Goal: Information Seeking & Learning: Learn about a topic

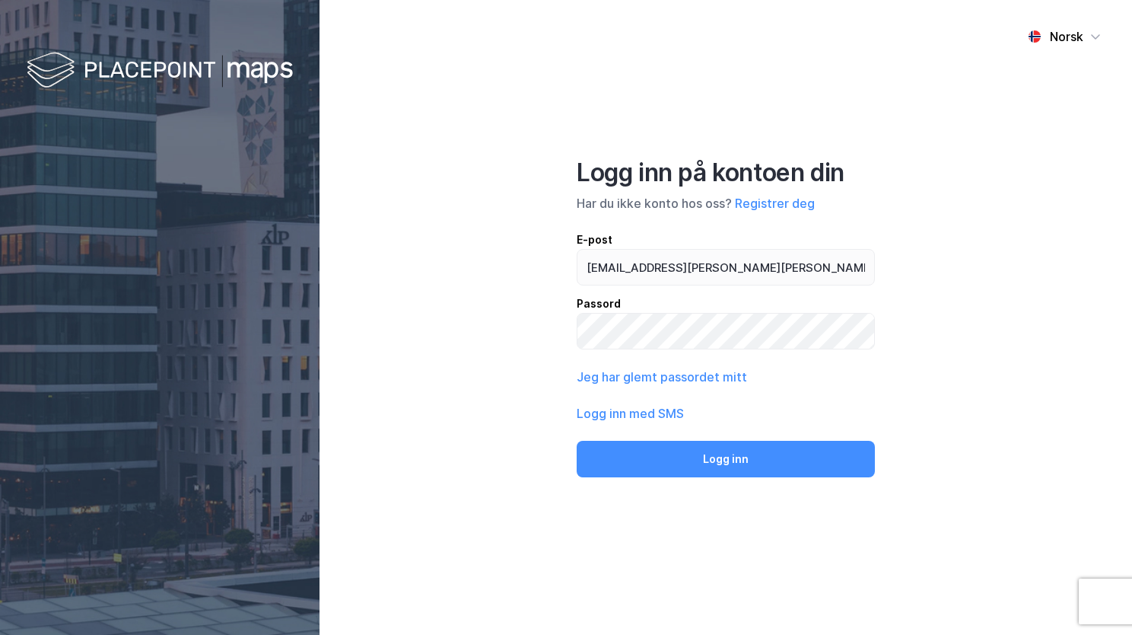
type input "[EMAIL_ADDRESS][PERSON_NAME][PERSON_NAME][DOMAIN_NAME]"
click at [577, 441] on button "Logg inn" at bounding box center [726, 459] width 298 height 37
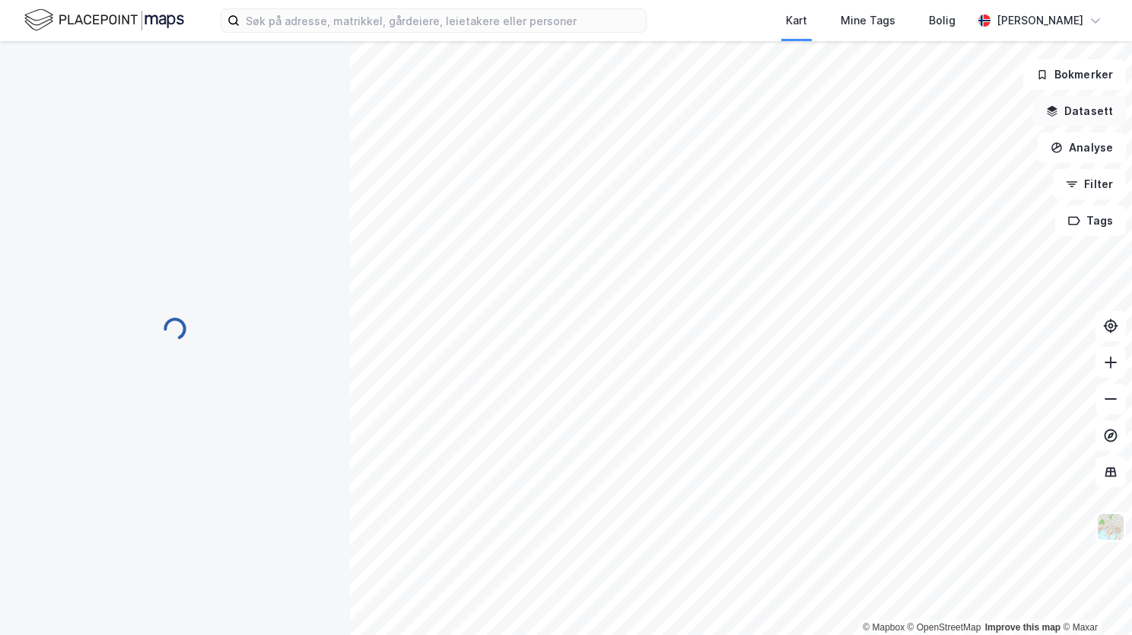
click at [1080, 113] on button "Datasett" at bounding box center [1079, 111] width 93 height 30
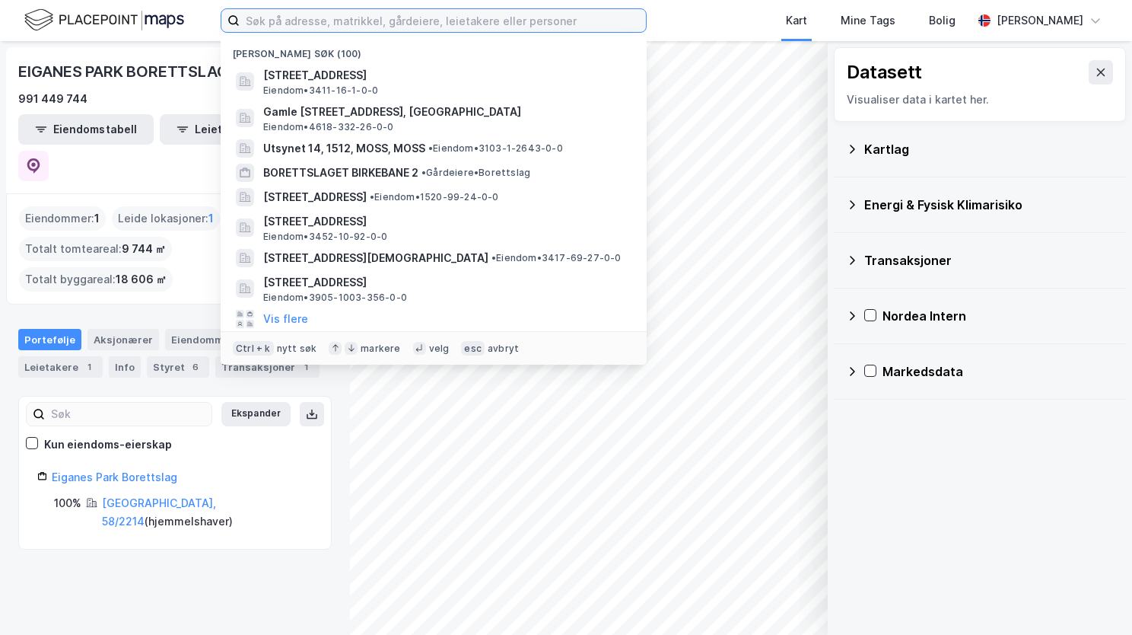
click at [572, 24] on input at bounding box center [443, 20] width 406 height 23
paste input "[STREET_ADDRESS]"
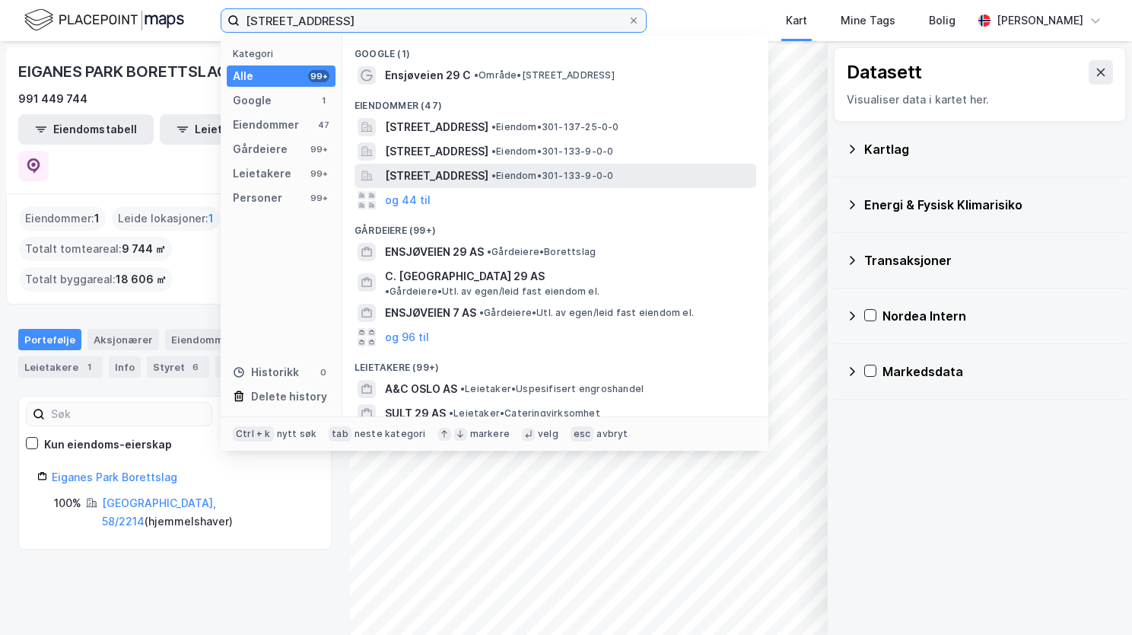
type input "[STREET_ADDRESS]"
click at [496, 173] on span "•" at bounding box center [494, 175] width 5 height 11
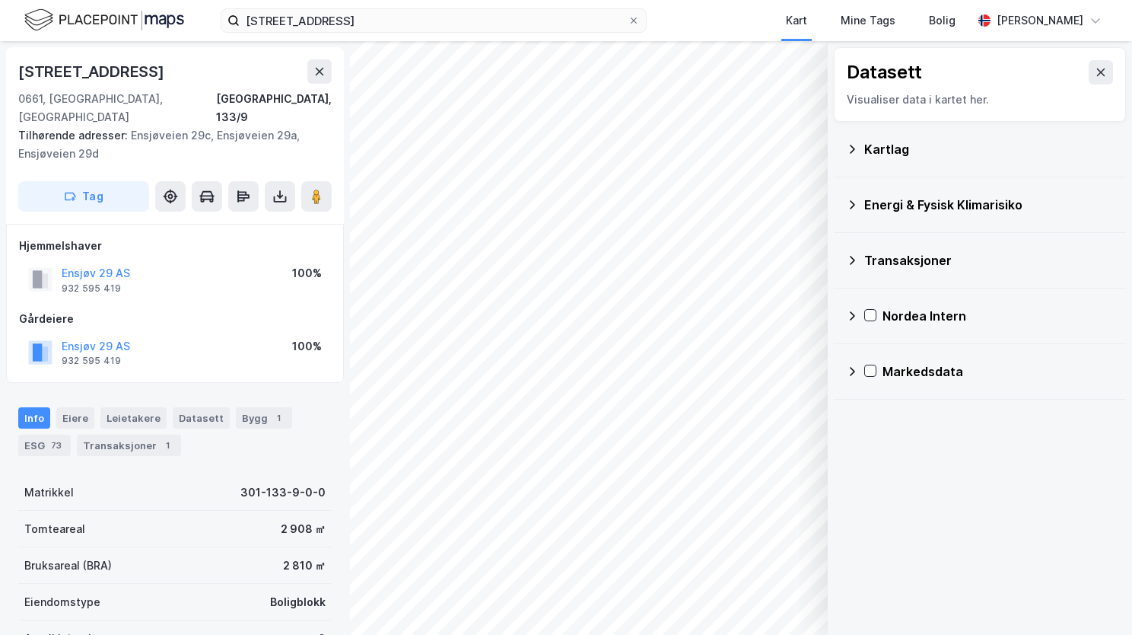
click at [852, 149] on icon at bounding box center [852, 149] width 12 height 12
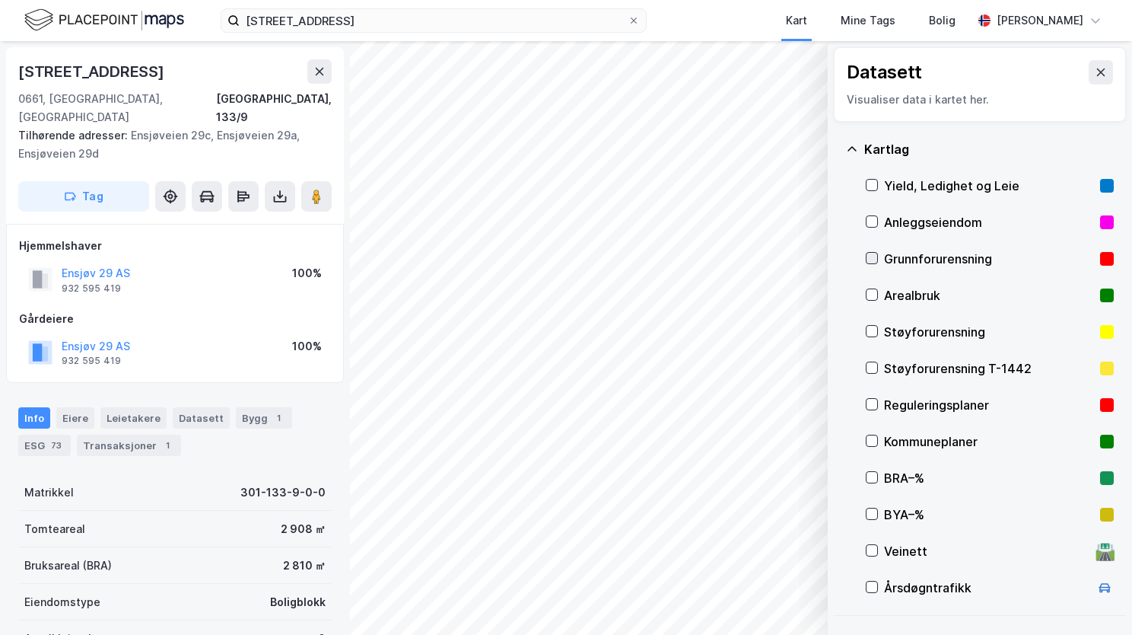
click at [874, 254] on icon at bounding box center [872, 258] width 11 height 11
click at [849, 145] on icon at bounding box center [852, 149] width 12 height 12
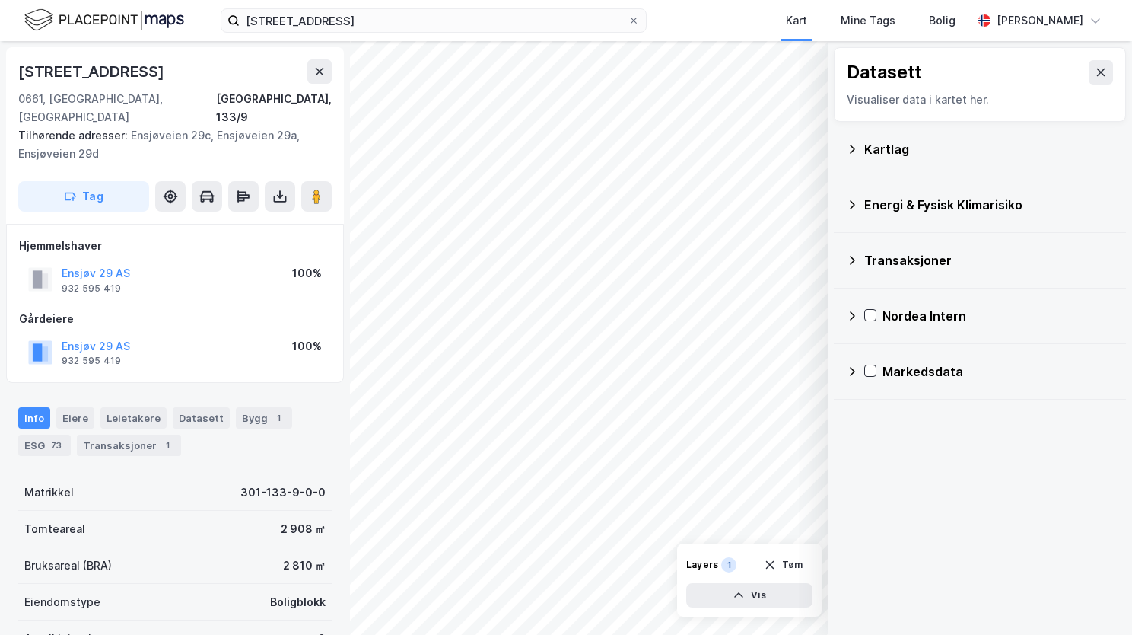
click at [857, 205] on icon at bounding box center [852, 205] width 12 height 12
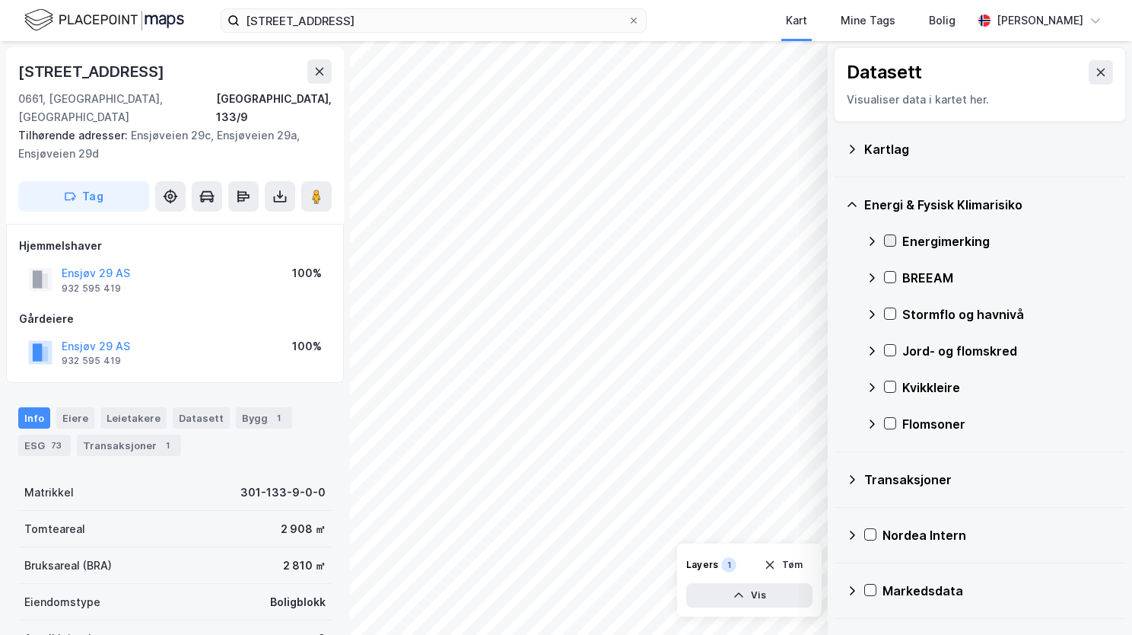
click at [891, 237] on icon at bounding box center [890, 240] width 11 height 11
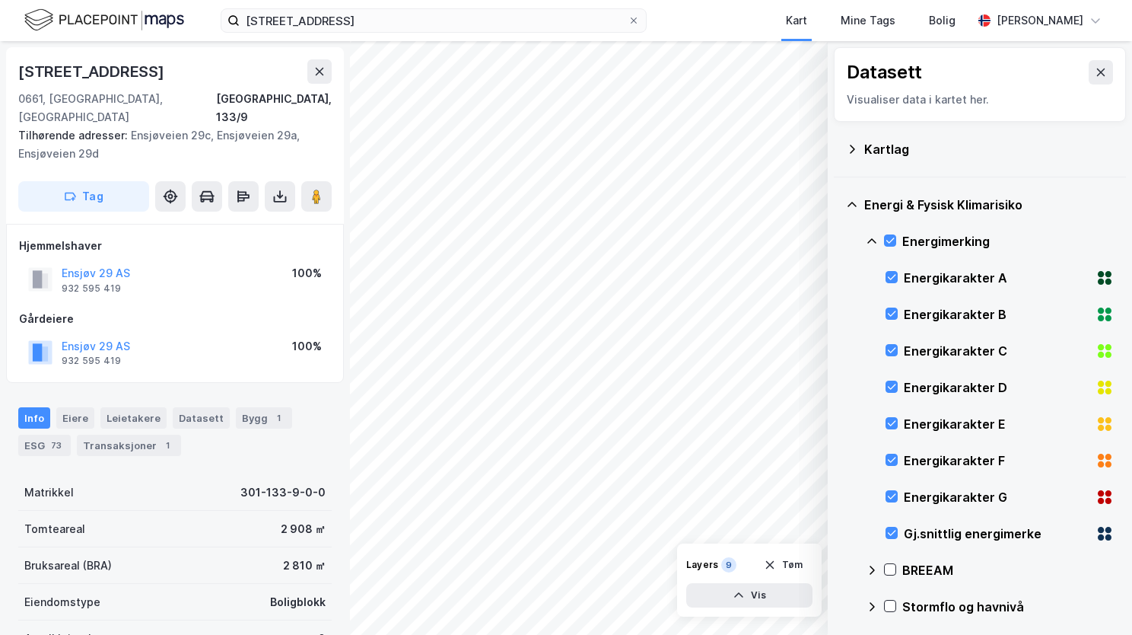
click at [873, 238] on icon at bounding box center [872, 241] width 12 height 12
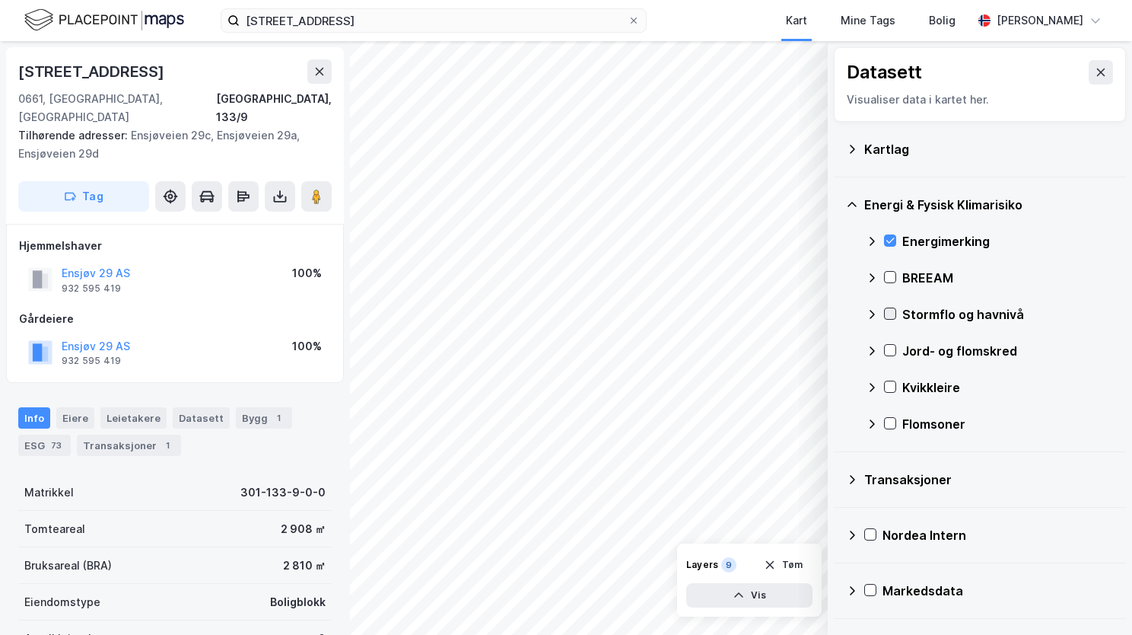
click at [890, 312] on icon at bounding box center [890, 313] width 11 height 11
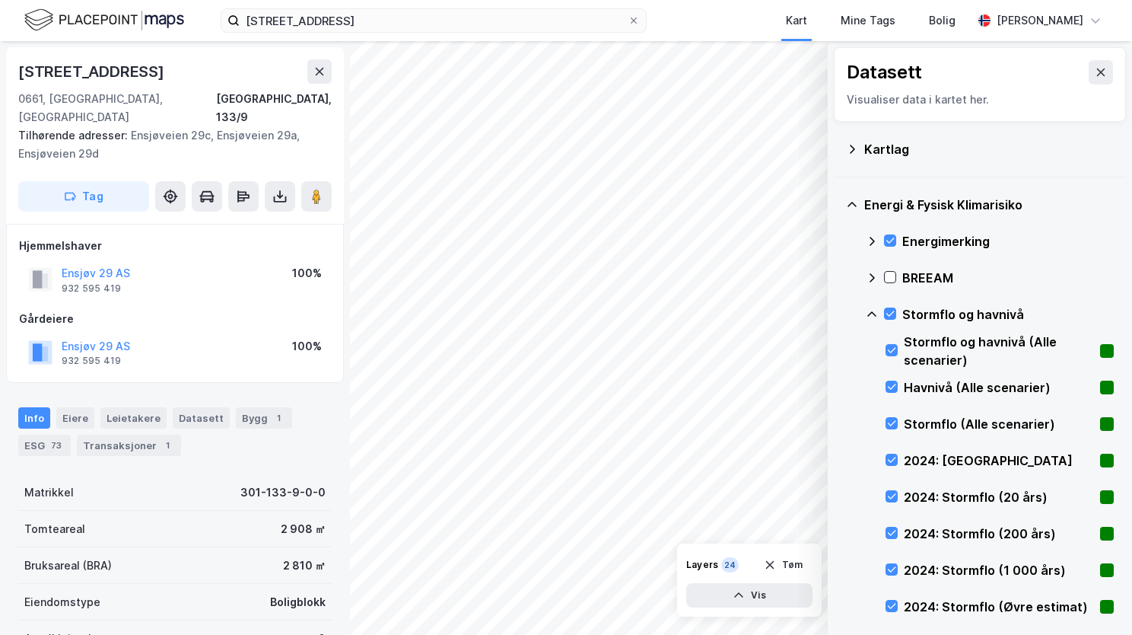
click at [875, 308] on icon at bounding box center [872, 314] width 12 height 12
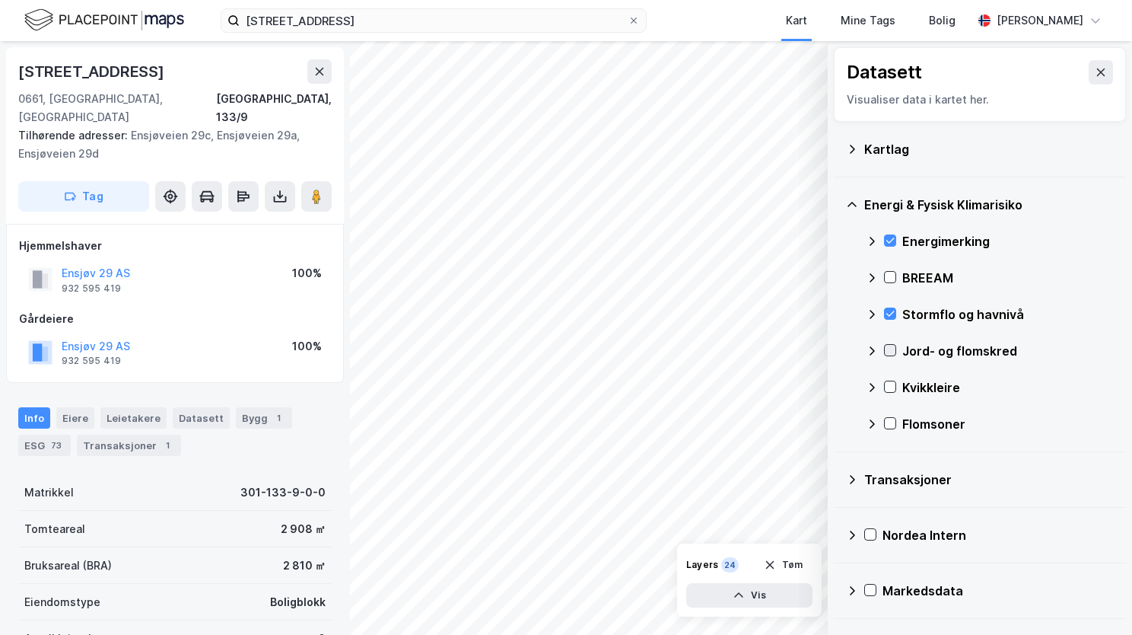
click at [894, 349] on icon at bounding box center [890, 350] width 11 height 11
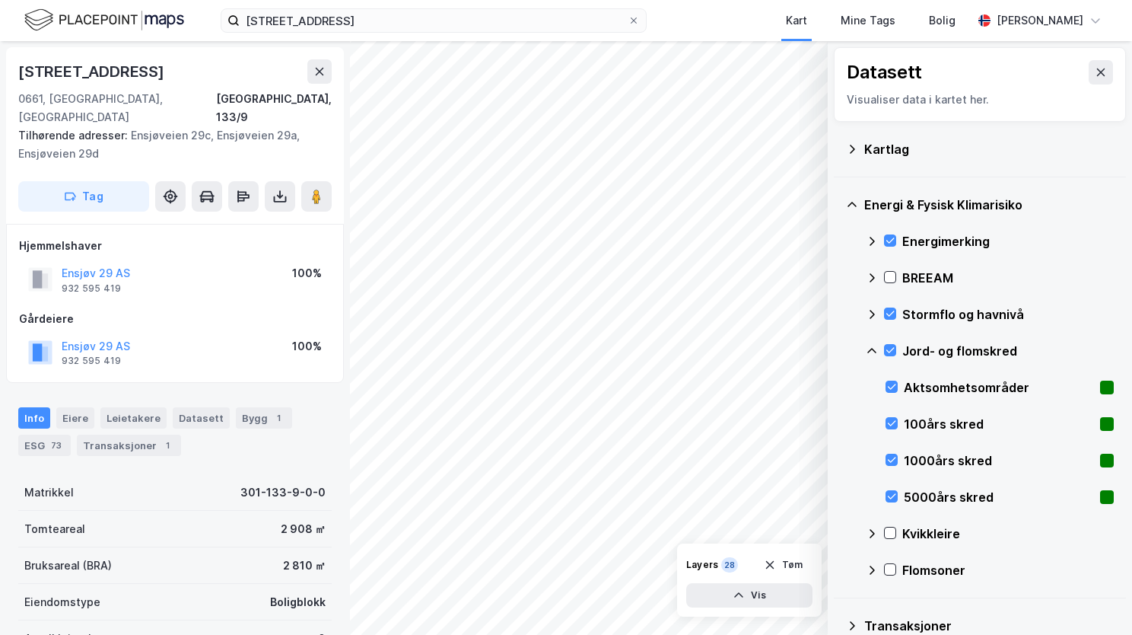
click at [870, 345] on icon at bounding box center [872, 351] width 12 height 12
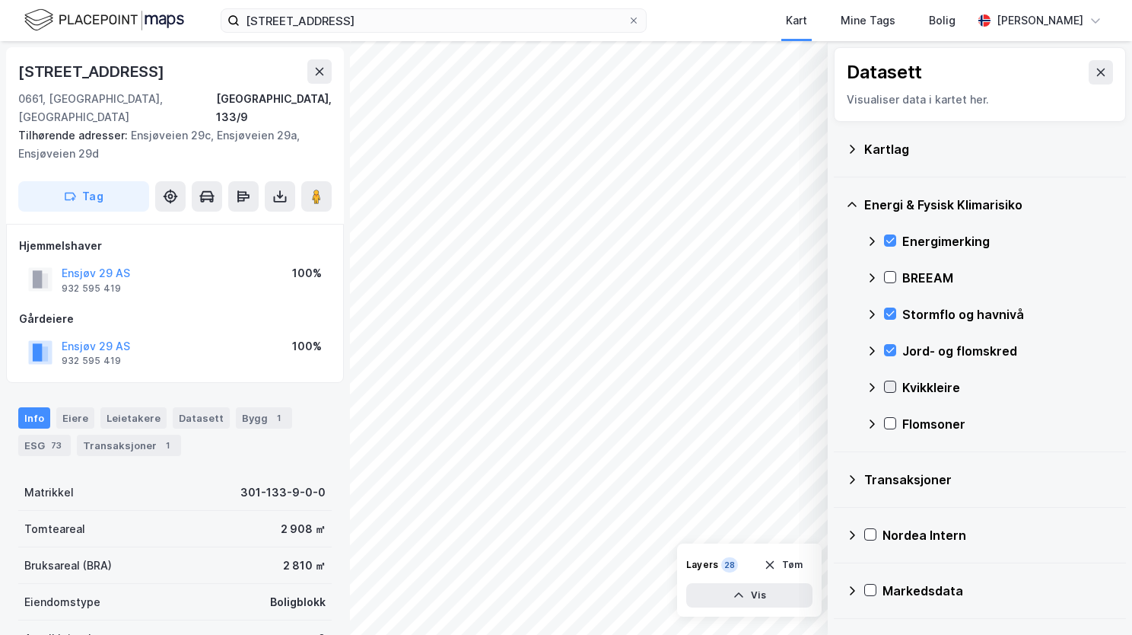
click at [887, 384] on icon at bounding box center [890, 386] width 11 height 11
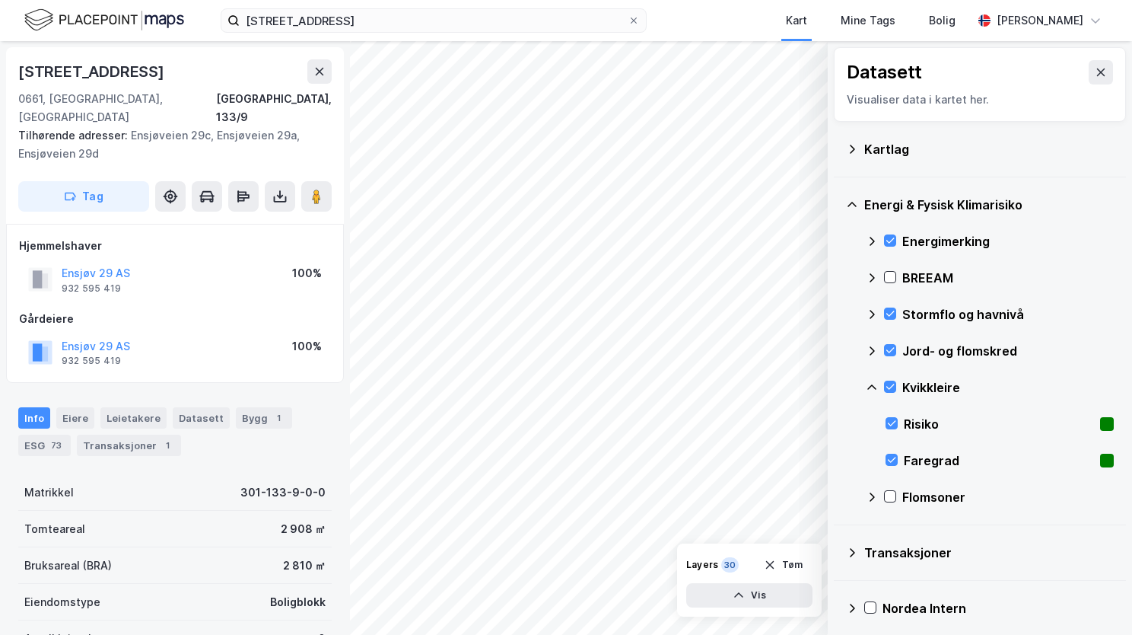
click at [871, 386] on icon at bounding box center [872, 387] width 12 height 12
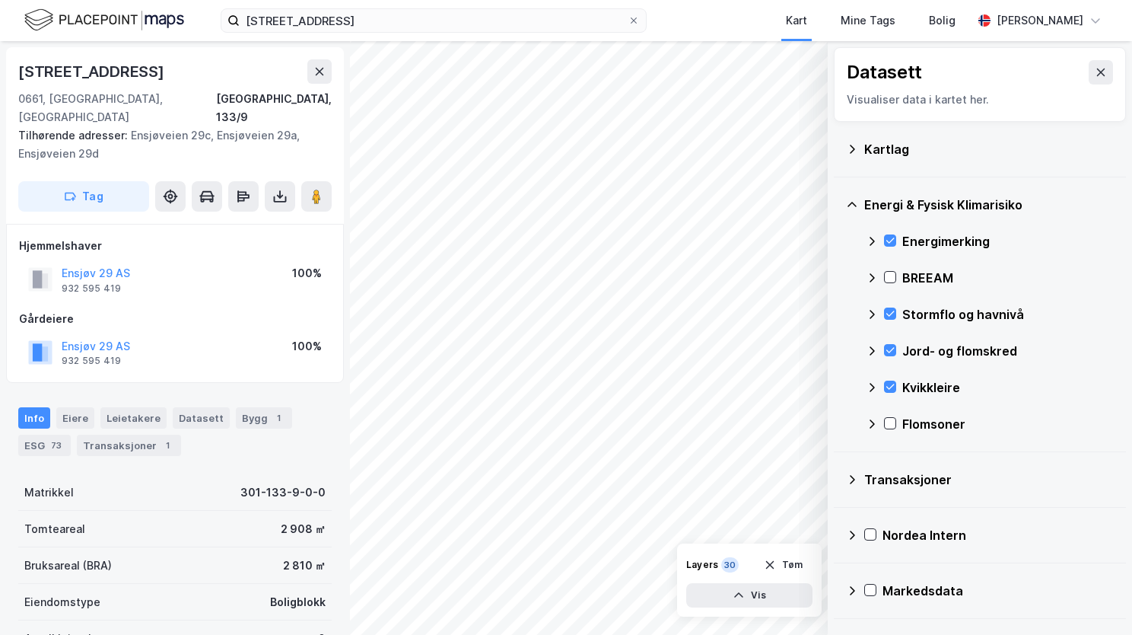
drag, startPoint x: 892, startPoint y: 422, endPoint x: 880, endPoint y: 426, distance: 12.8
click at [893, 422] on icon at bounding box center [890, 423] width 11 height 11
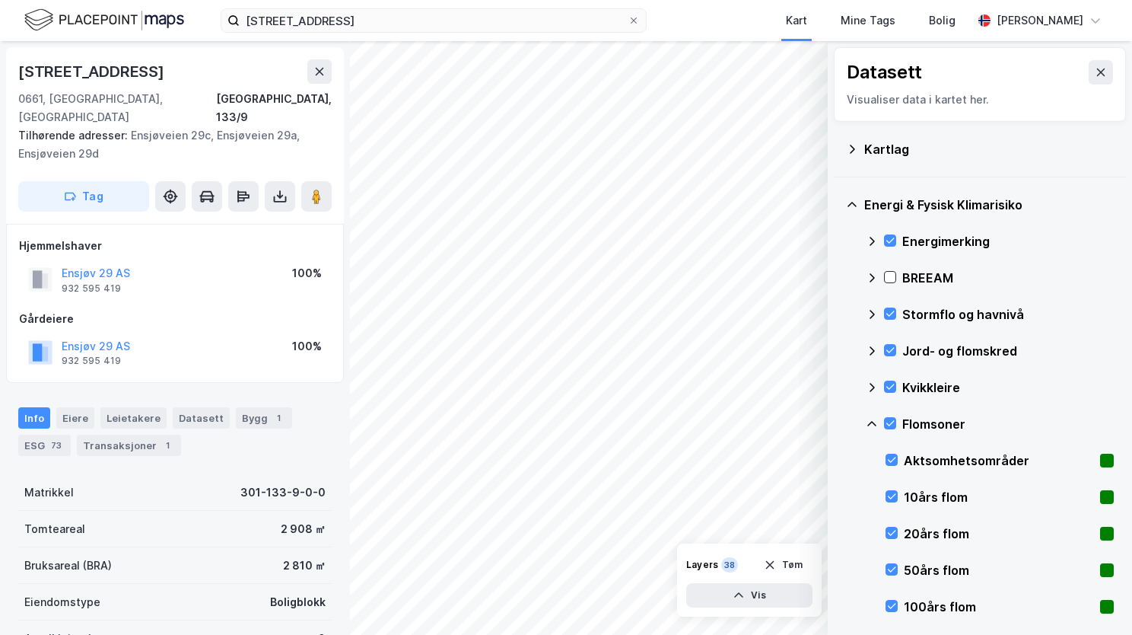
click at [868, 419] on icon at bounding box center [872, 424] width 12 height 12
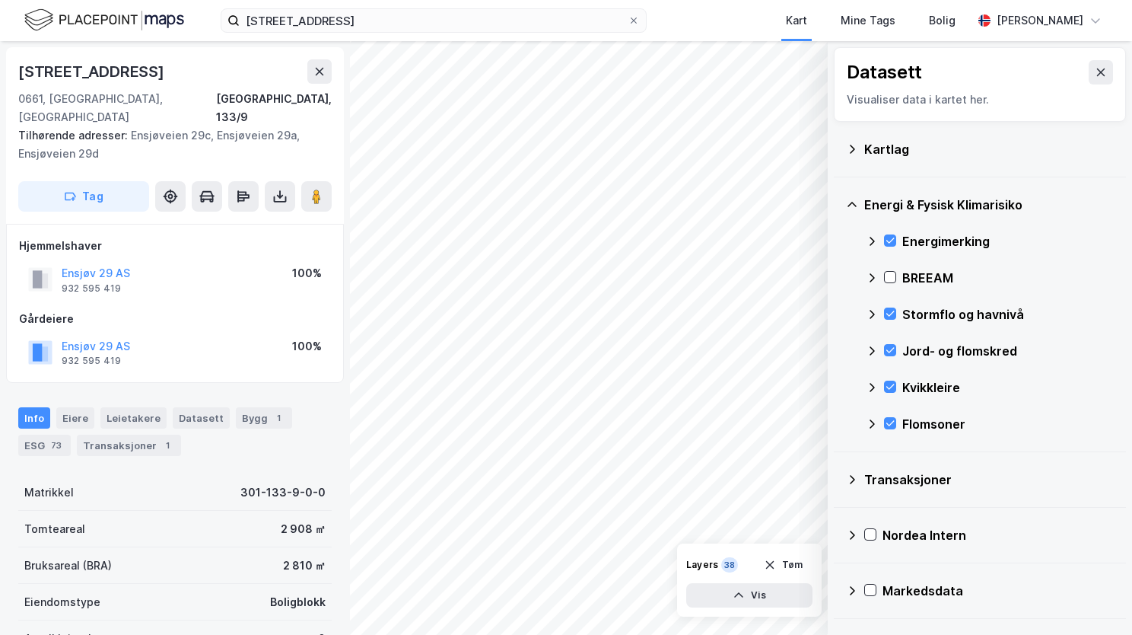
scroll to position [152, 0]
